Goal: Information Seeking & Learning: Find specific fact

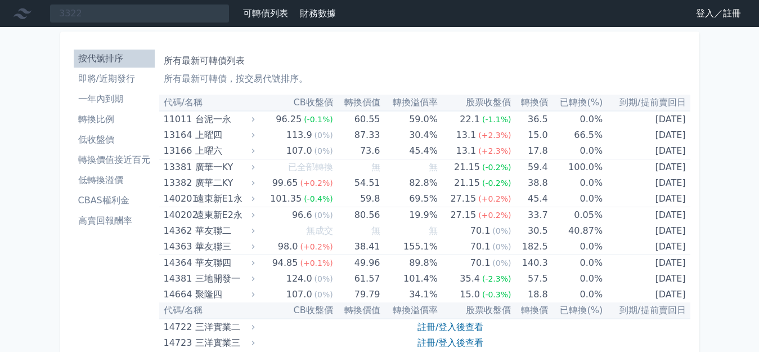
type input "3322"
click at [110, 10] on input "3322" at bounding box center [140, 13] width 180 height 19
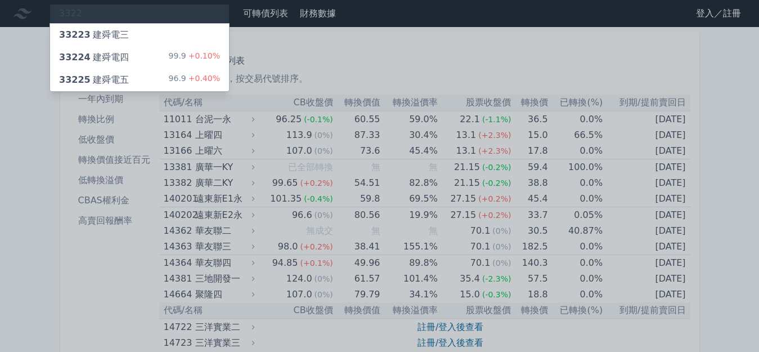
click at [134, 55] on div "33224 建舜電四 99.9 +0.10%" at bounding box center [139, 57] width 179 height 23
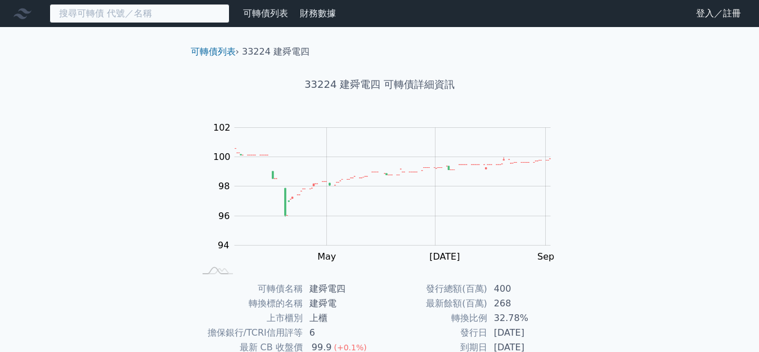
click at [178, 16] on input at bounding box center [140, 13] width 180 height 19
type input "33225"
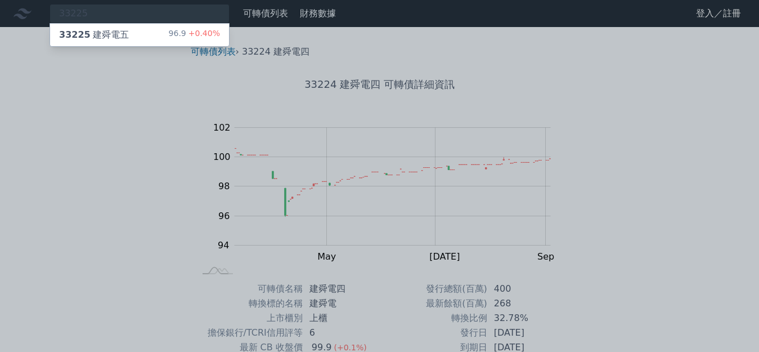
click at [102, 37] on div "33225 建舜電五" at bounding box center [94, 35] width 70 height 14
click at [98, 37] on div "33225 建舜電五" at bounding box center [94, 35] width 70 height 14
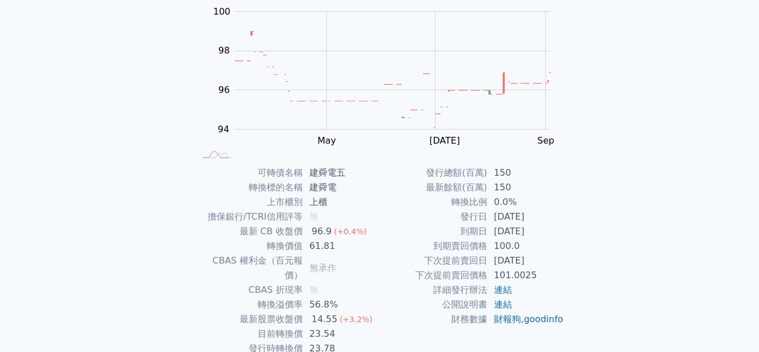
scroll to position [169, 0]
